Goal: Information Seeking & Learning: Learn about a topic

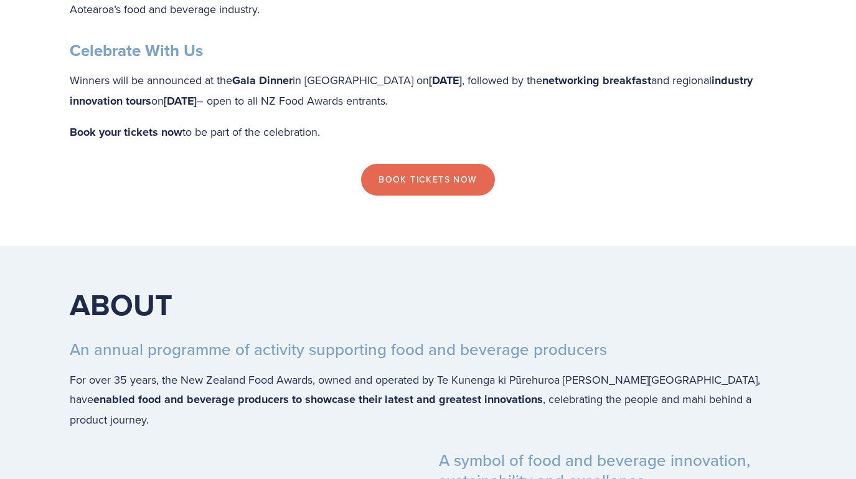
scroll to position [2132, 0]
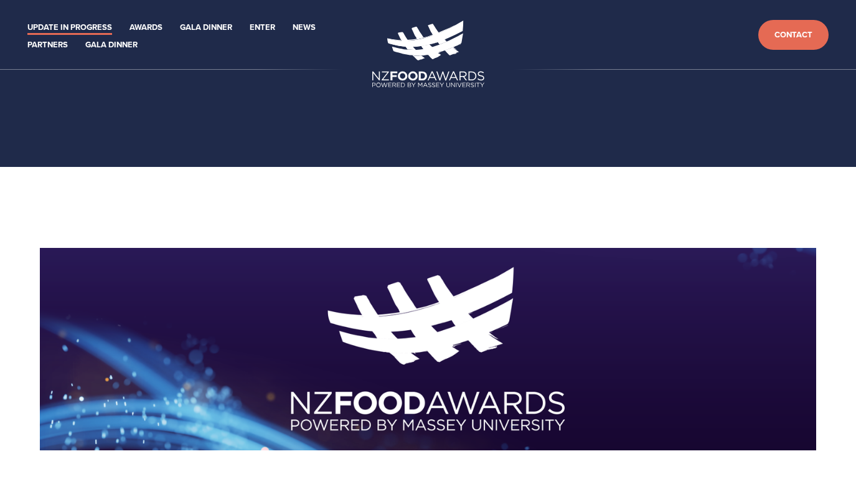
scroll to position [635, 0]
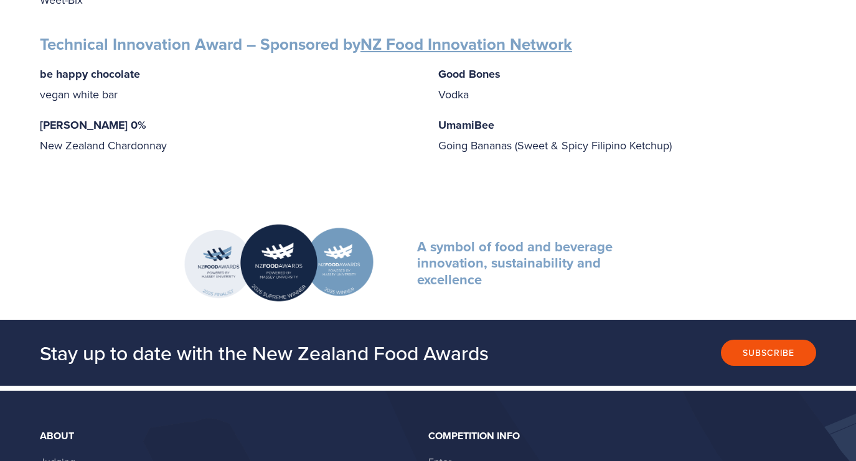
scroll to position [2004, 0]
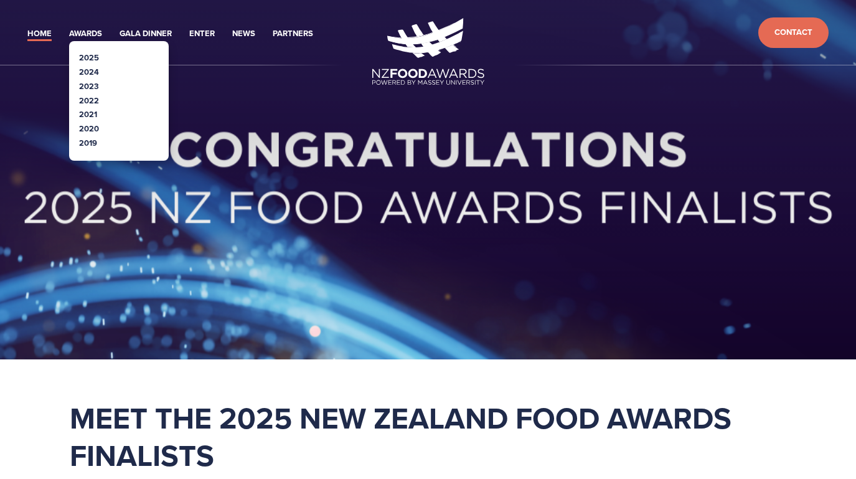
click at [95, 59] on link "2025" at bounding box center [89, 58] width 20 height 12
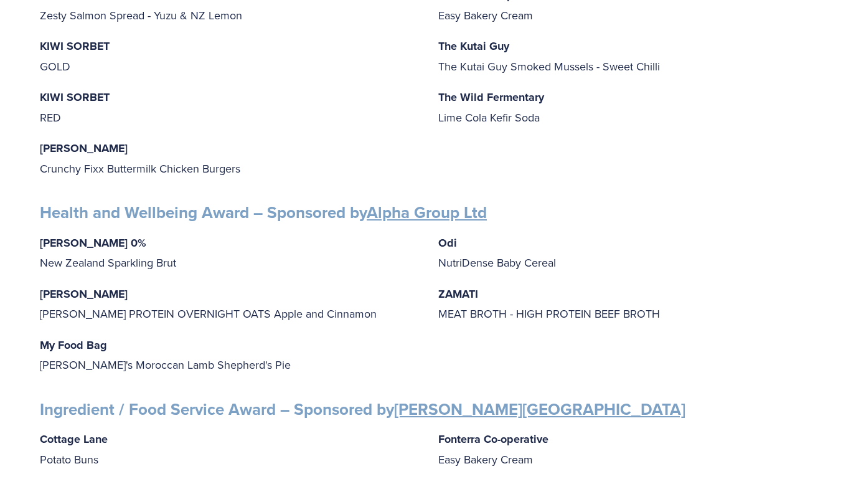
scroll to position [894, 0]
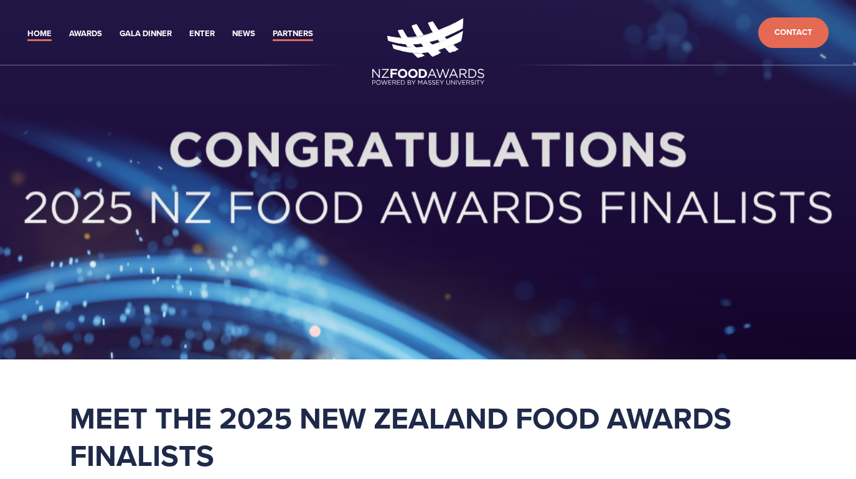
click at [285, 33] on link "Partners" at bounding box center [293, 34] width 40 height 14
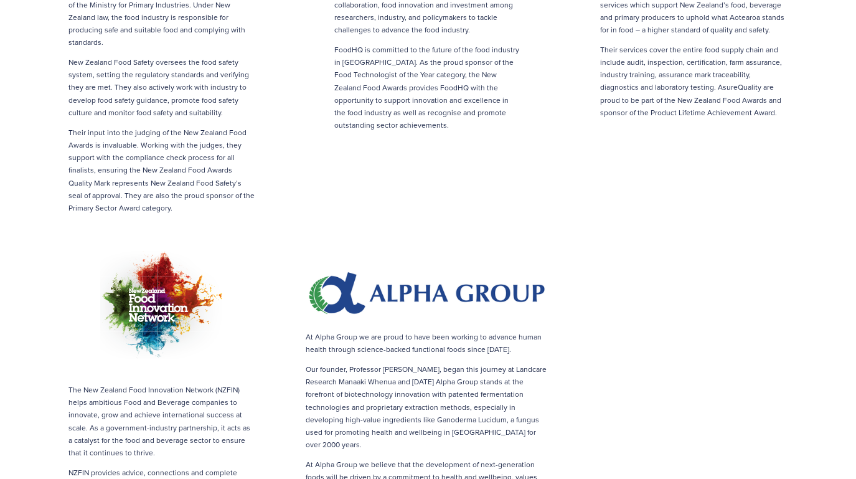
scroll to position [1539, 0]
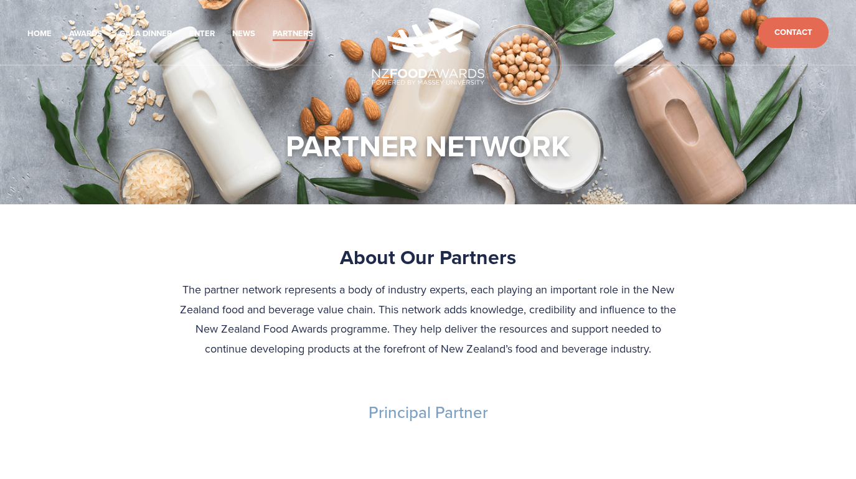
scroll to position [550, 0]
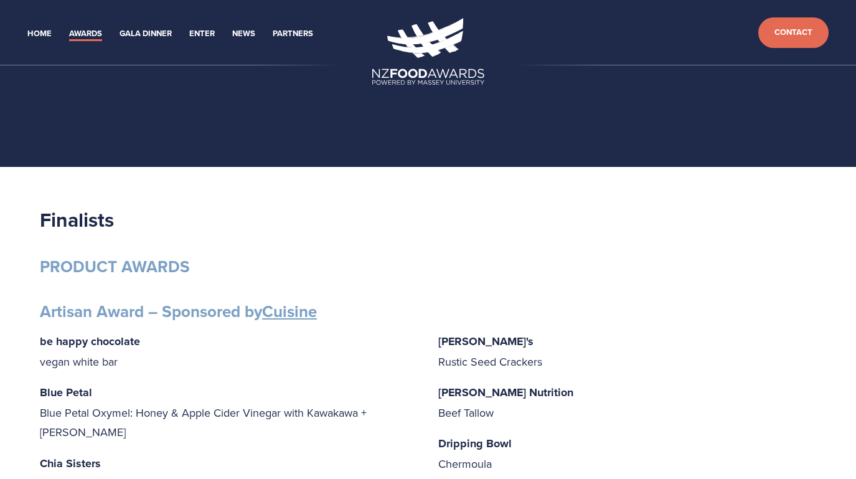
drag, startPoint x: 42, startPoint y: 34, endPoint x: 57, endPoint y: 37, distance: 15.9
click at [42, 34] on link "Home" at bounding box center [39, 34] width 24 height 14
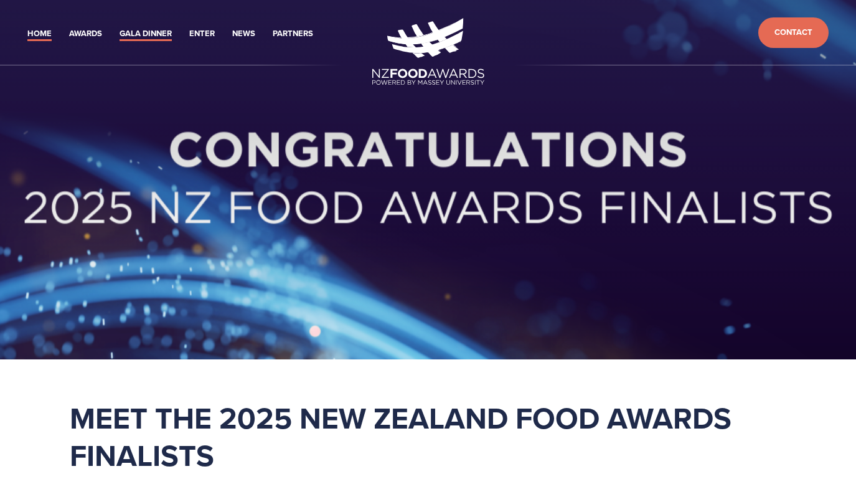
click at [144, 35] on link "Gala Dinner" at bounding box center [146, 34] width 52 height 14
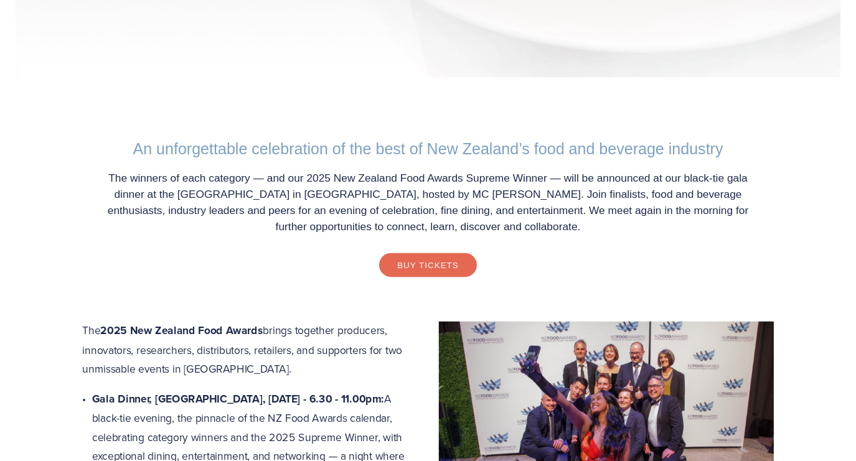
scroll to position [283, 0]
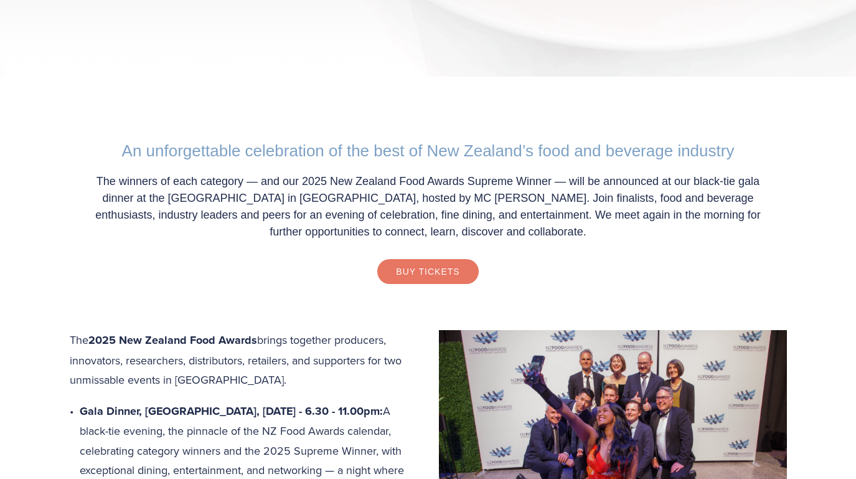
click at [415, 268] on link "Buy Tickets" at bounding box center [427, 271] width 101 height 25
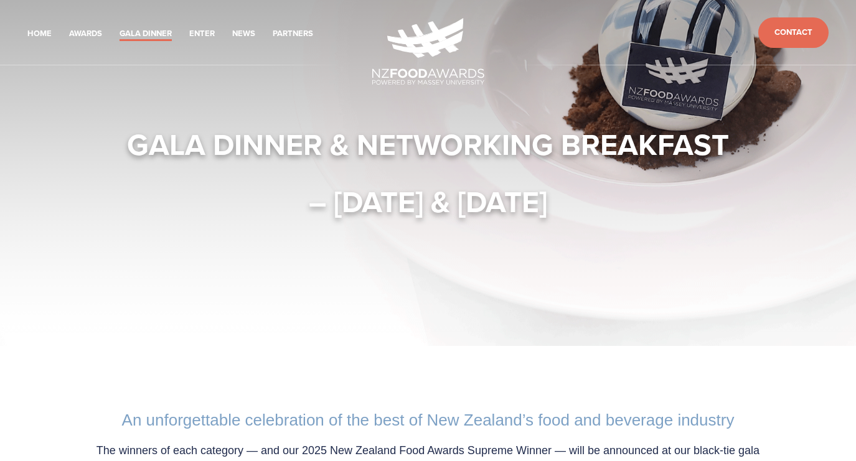
scroll to position [0, 0]
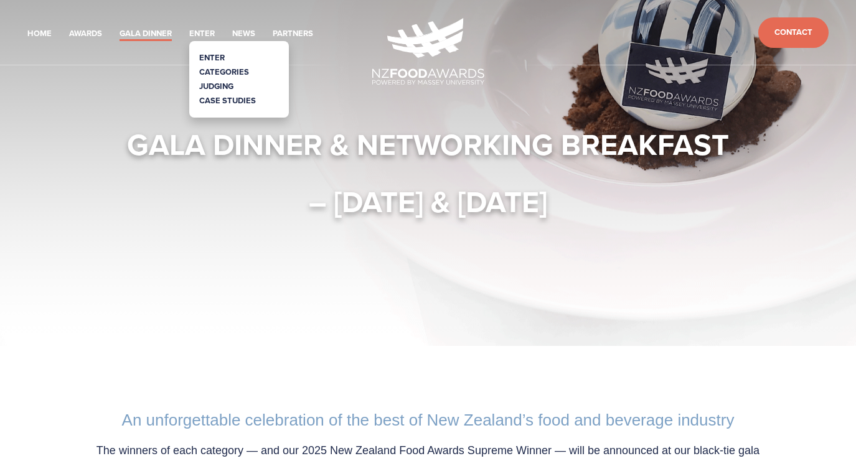
click at [220, 85] on link "Judging" at bounding box center [216, 86] width 34 height 12
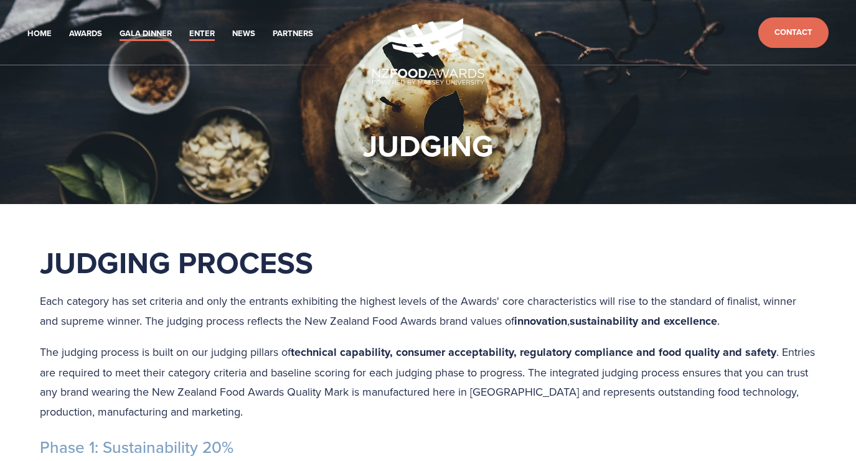
click at [151, 34] on link "Gala Dinner" at bounding box center [146, 34] width 52 height 14
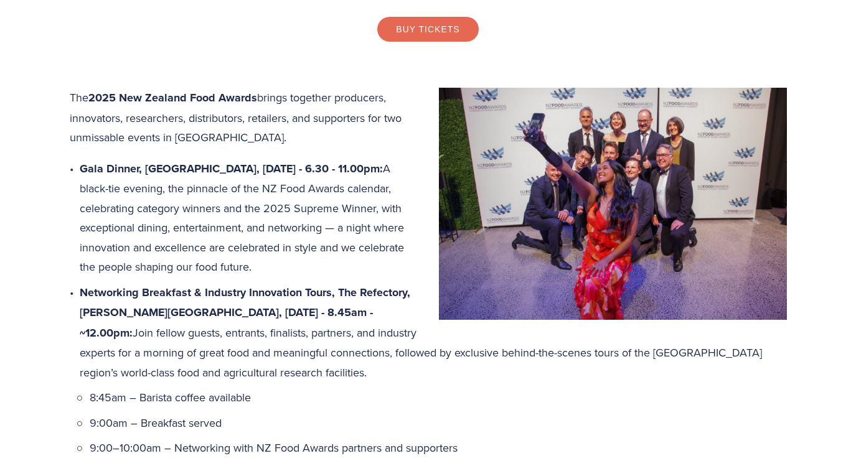
scroll to position [501, 0]
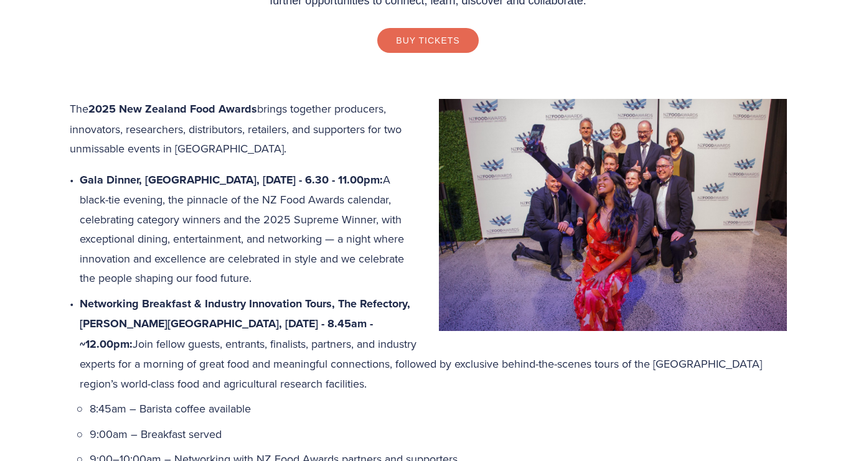
drag, startPoint x: 113, startPoint y: 292, endPoint x: 197, endPoint y: 211, distance: 116.7
click at [161, 196] on p "Gala Dinner, Central Energy Trust Arena, Thursday 16 October - 6.30 - 11.00pm: …" at bounding box center [433, 229] width 707 height 118
copy p "A black-tie evening, the pinnacle of the NZ Food Awards calendar, celebrating c…"
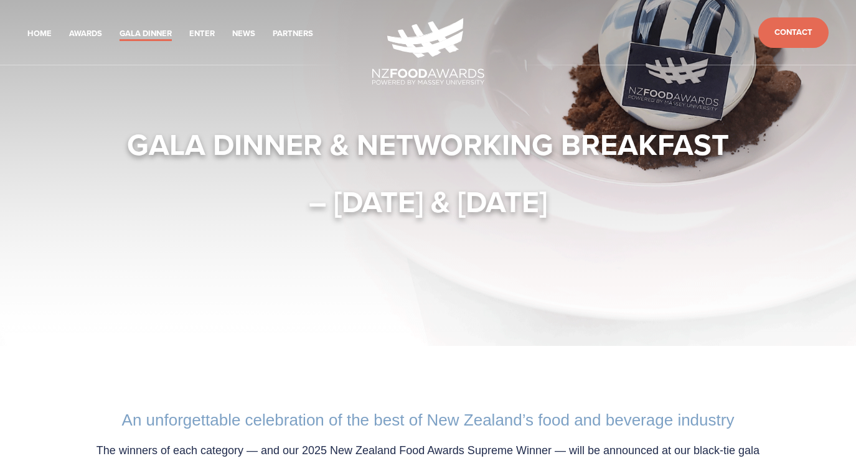
scroll to position [0, 0]
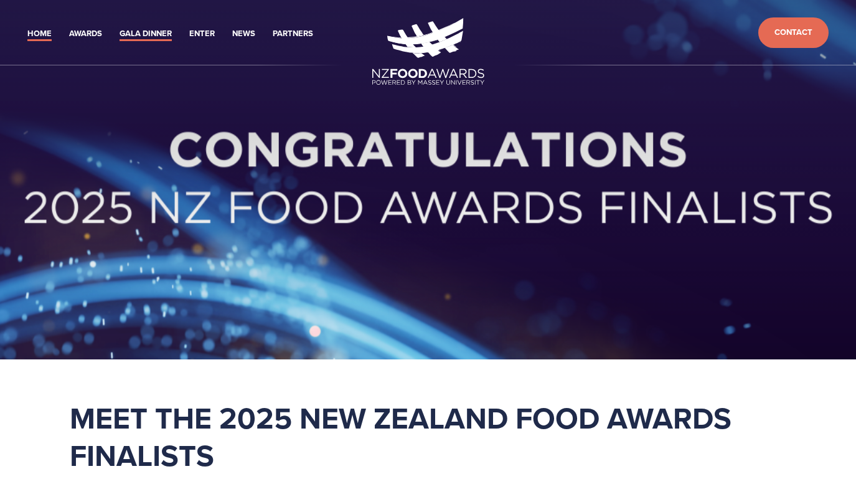
click at [153, 33] on link "Gala Dinner" at bounding box center [146, 34] width 52 height 14
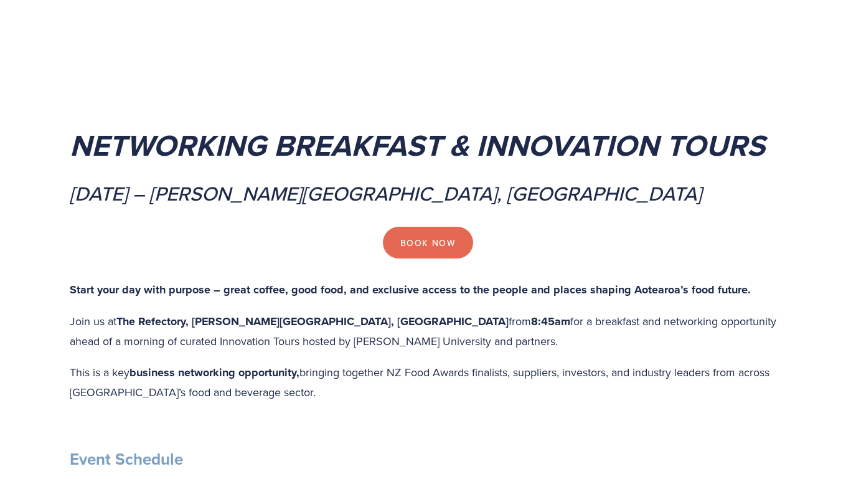
scroll to position [2357, 0]
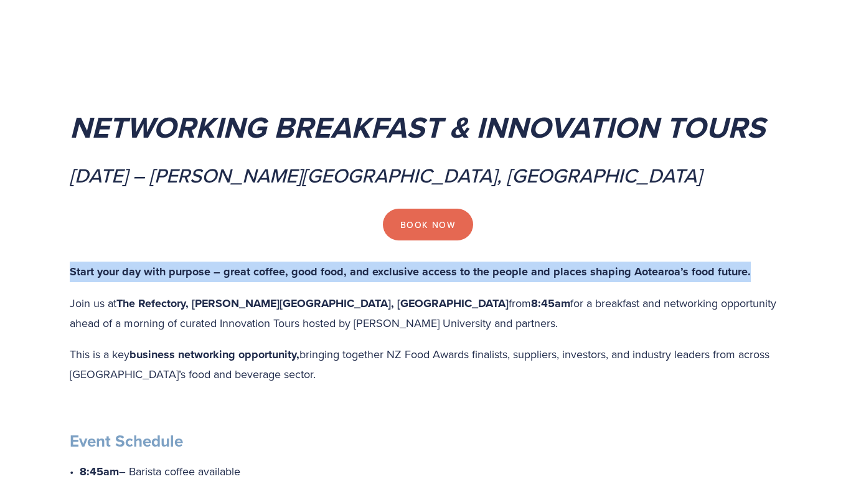
drag, startPoint x: 753, startPoint y: 266, endPoint x: 140, endPoint y: 264, distance: 612.7
click at [682, 266] on strong "Start your day with purpose – great coffee, good food, and exclusive access to …" at bounding box center [410, 271] width 681 height 16
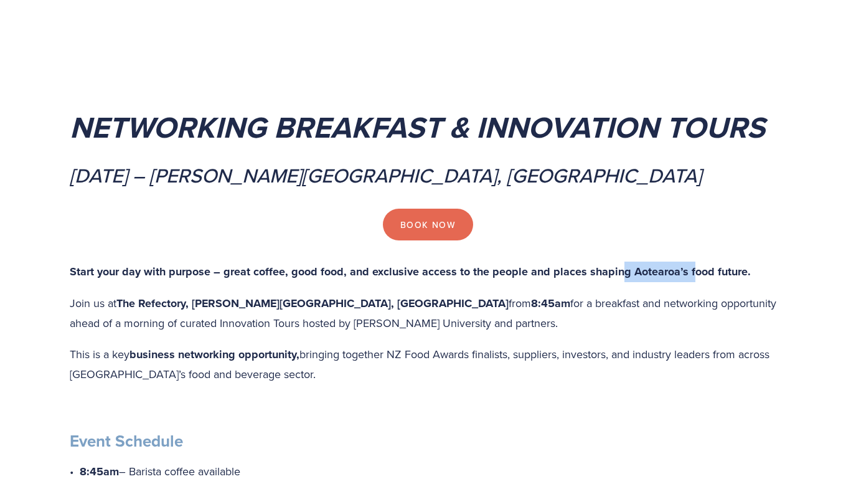
drag, startPoint x: 685, startPoint y: 263, endPoint x: 652, endPoint y: 265, distance: 33.1
click at [621, 265] on strong "Start your day with purpose – great coffee, good food, and exclusive access to …" at bounding box center [410, 271] width 681 height 16
drag, startPoint x: 652, startPoint y: 265, endPoint x: 705, endPoint y: 265, distance: 52.9
click at [656, 265] on strong "Start your day with purpose – great coffee, good food, and exclusive access to …" at bounding box center [410, 271] width 681 height 16
click at [704, 266] on strong "Start your day with purpose – great coffee, good food, and exclusive access to …" at bounding box center [410, 271] width 681 height 16
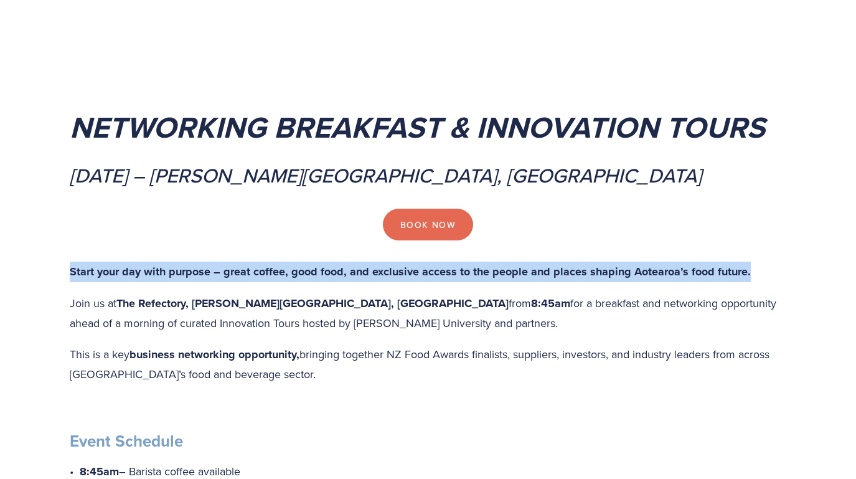
drag, startPoint x: 749, startPoint y: 265, endPoint x: 77, endPoint y: 260, distance: 671.8
click at [70, 261] on p "Start your day with purpose – great coffee, good food, and exclusive access to …" at bounding box center [428, 271] width 717 height 21
copy strong "Start your day with purpose – great coffee, good food, and exclusive access to …"
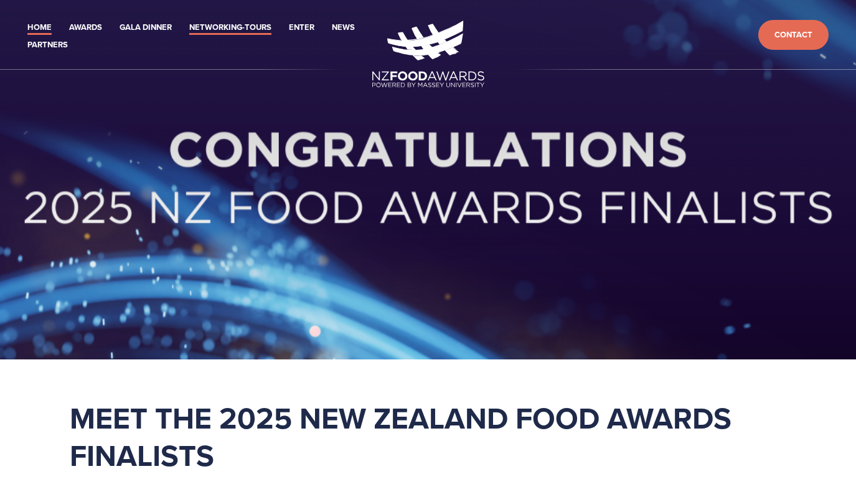
click at [222, 24] on link "Networking-Tours" at bounding box center [230, 28] width 82 height 14
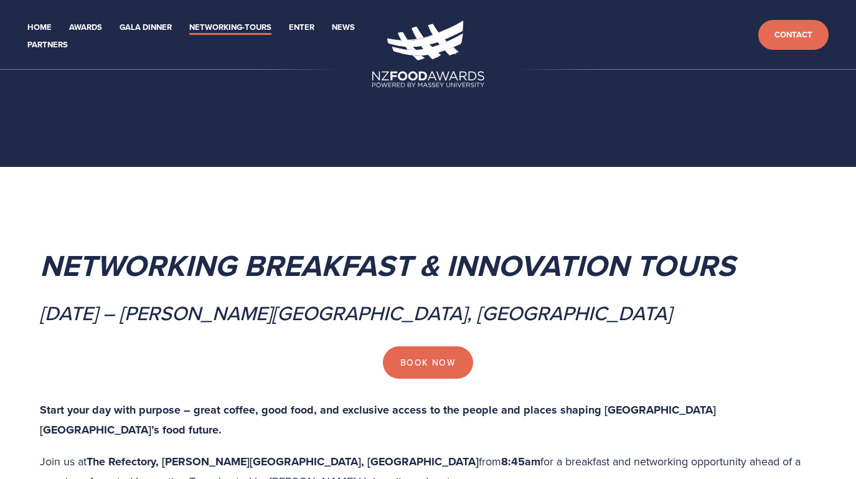
drag, startPoint x: 306, startPoint y: 27, endPoint x: 487, endPoint y: 117, distance: 202.4
click at [306, 26] on link "Enter" at bounding box center [302, 28] width 26 height 14
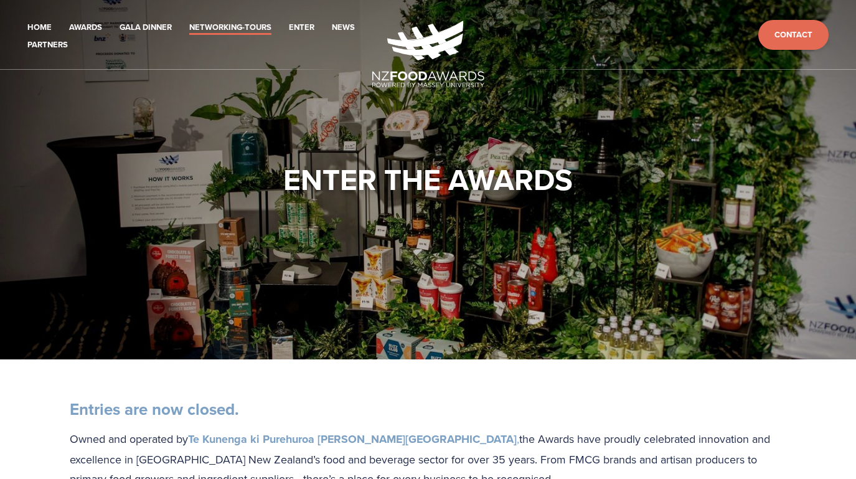
click at [224, 27] on link "Networking-Tours" at bounding box center [230, 28] width 82 height 14
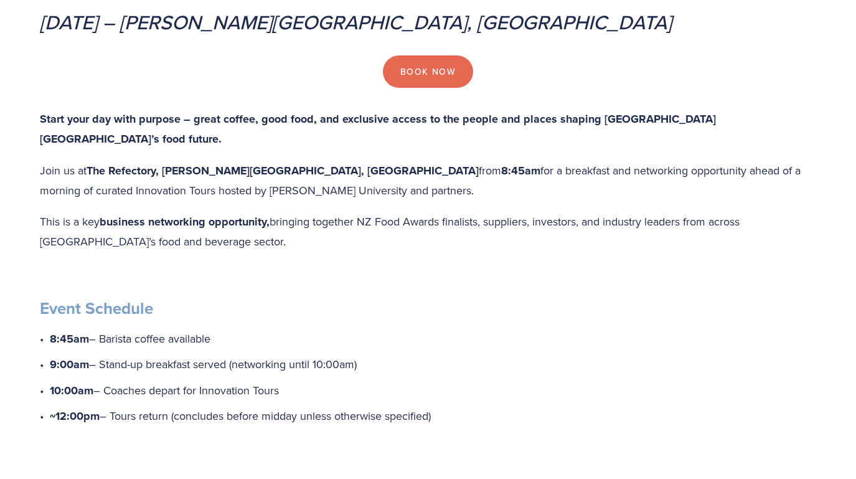
scroll to position [289, 0]
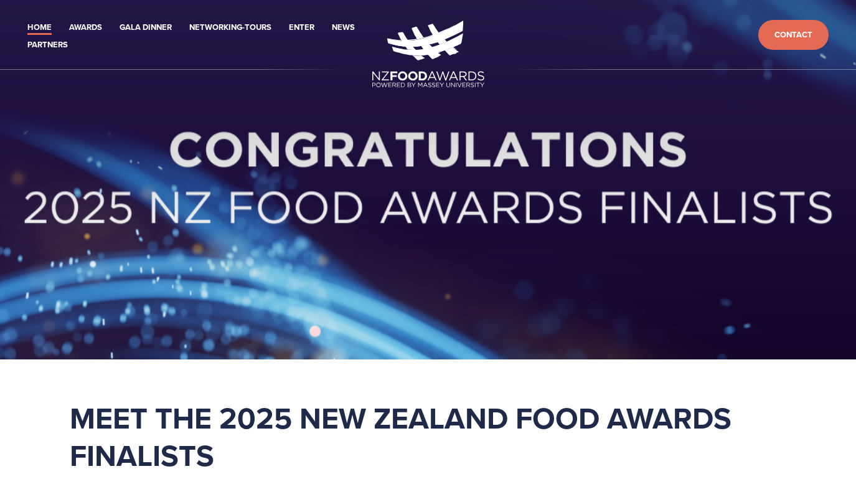
drag, startPoint x: 51, startPoint y: 47, endPoint x: 158, endPoint y: 1, distance: 116.3
click at [52, 47] on link "Partners" at bounding box center [47, 45] width 40 height 14
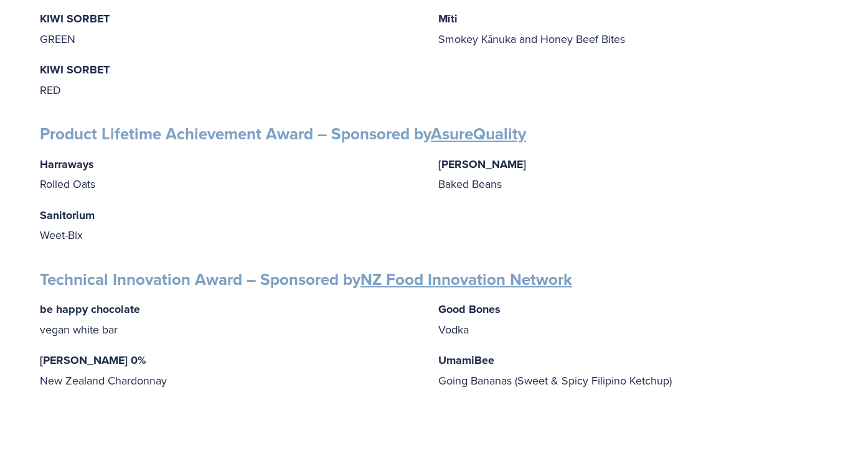
scroll to position [1768, 0]
